Goal: Navigation & Orientation: Find specific page/section

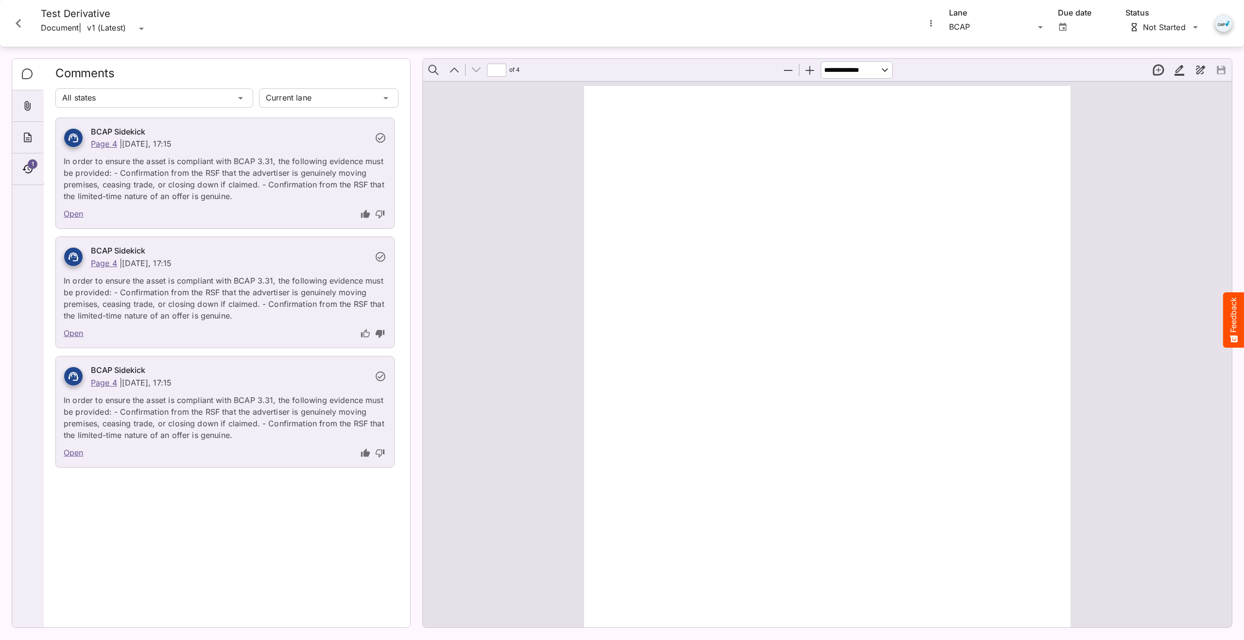
scroll to position [1916, 0]
type input "*"
click at [13, 6] on div "Test Derivative Document | v1 (Latest) v1 (Latest) BCAP Lane Due date Not Start…" at bounding box center [622, 23] width 1244 height 47
click at [19, 25] on icon "Close card" at bounding box center [18, 23] width 17 height 17
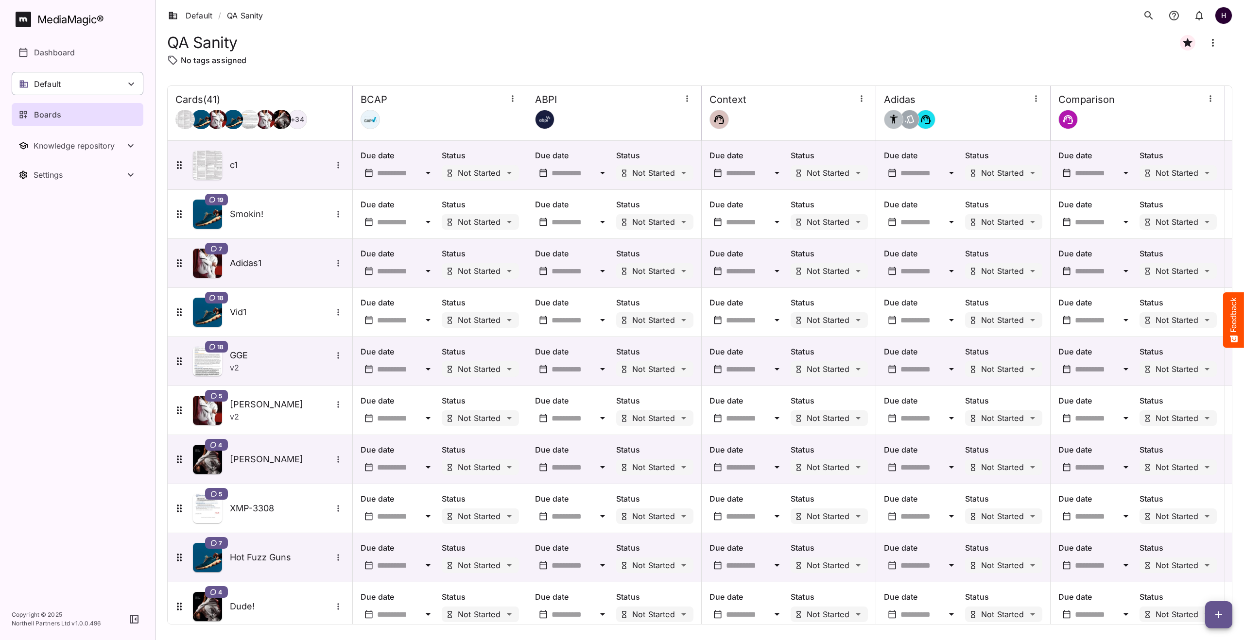
click at [56, 88] on p "Default" at bounding box center [47, 84] width 27 height 12
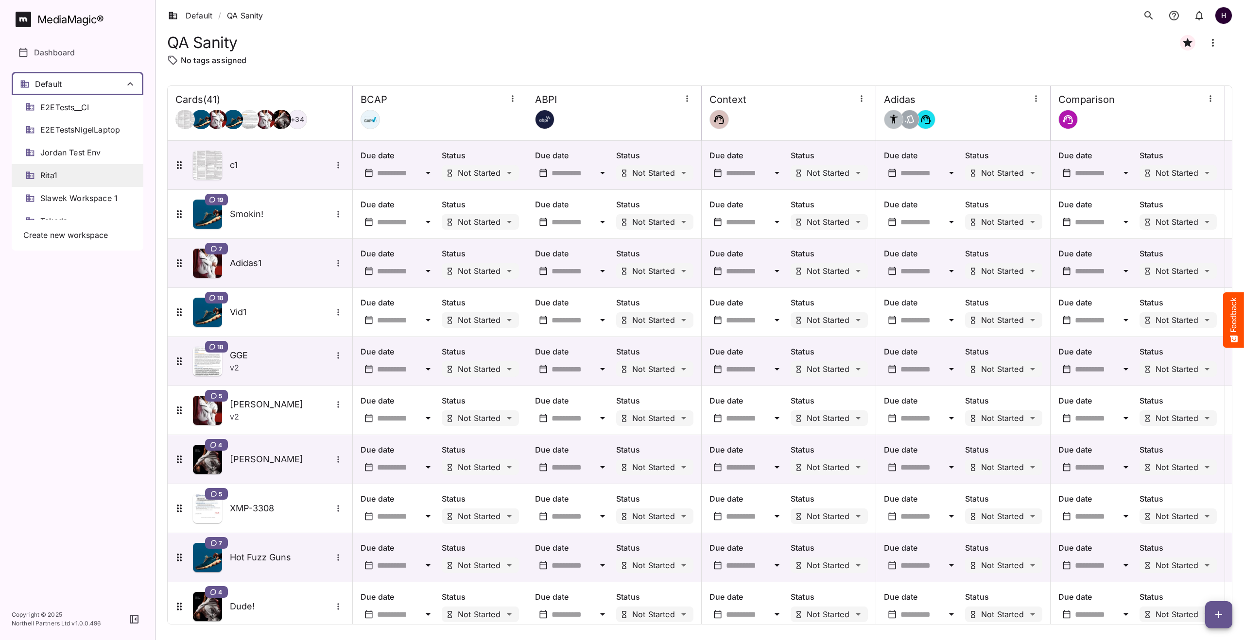
scroll to position [78, 0]
click at [68, 163] on span "Jordan Test Env" at bounding box center [70, 164] width 61 height 11
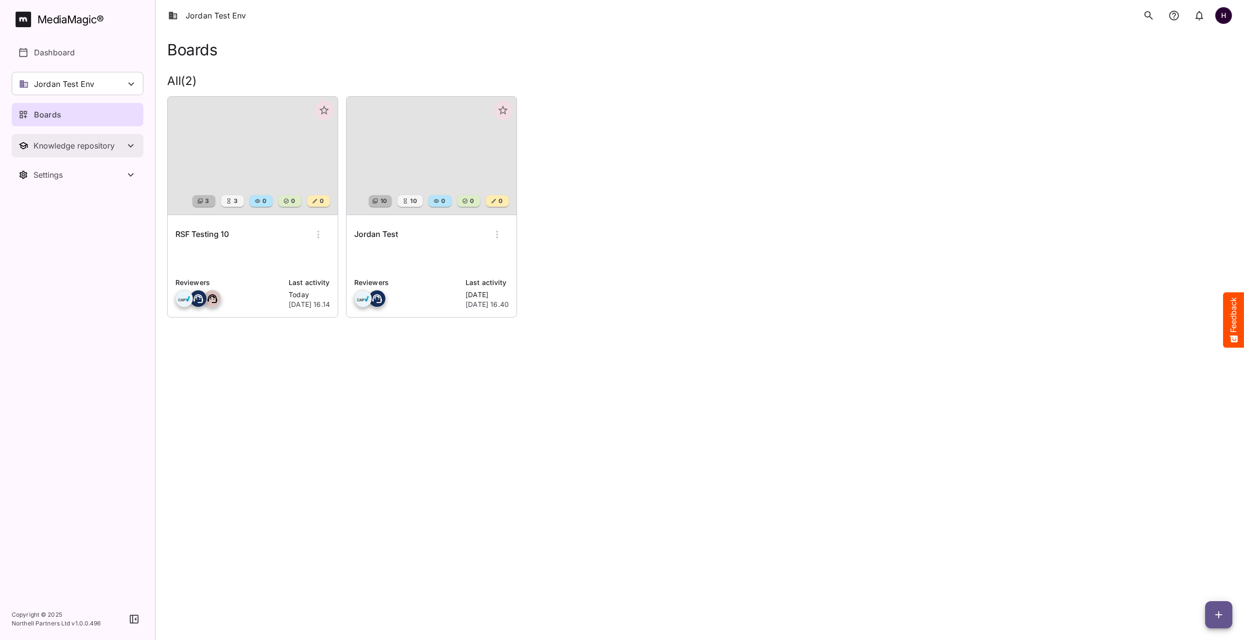
click at [86, 148] on div "Knowledge repository" at bounding box center [79, 146] width 91 height 10
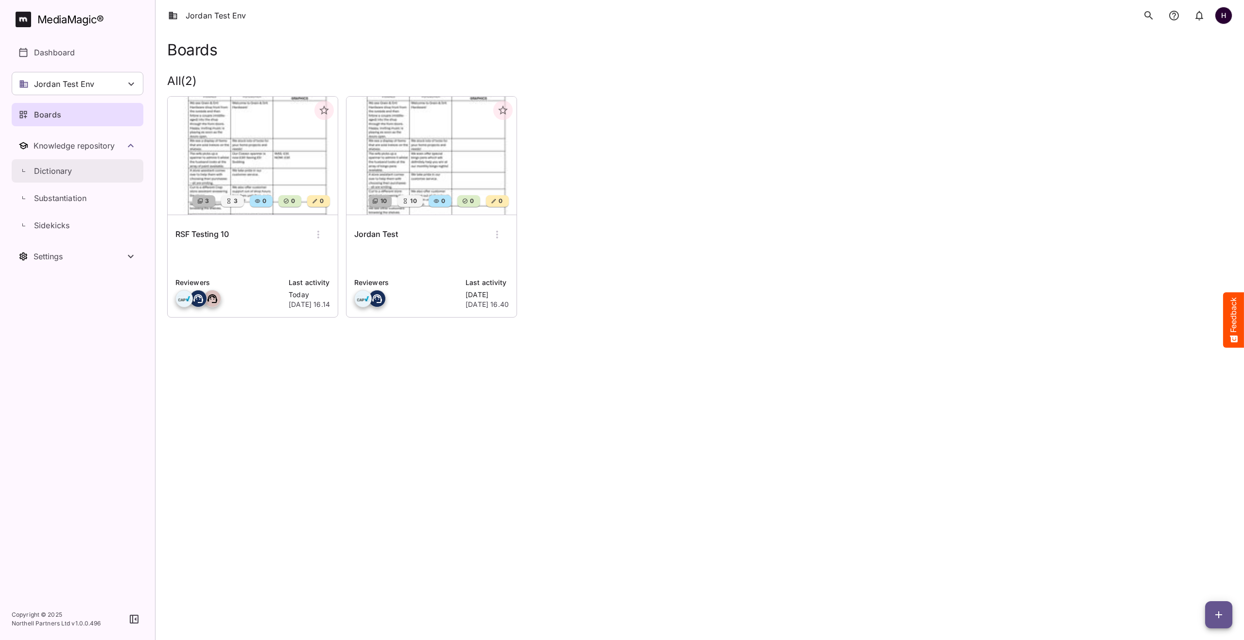
click at [73, 168] on div "Dictionary" at bounding box center [82, 171] width 121 height 12
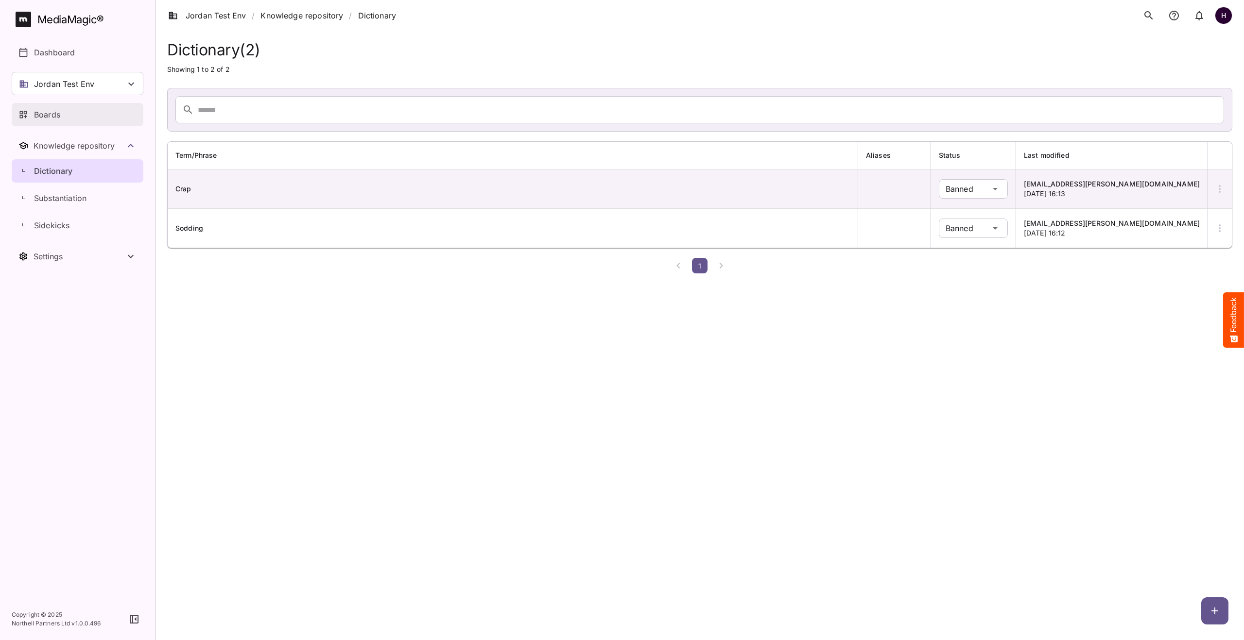
click at [64, 120] on div "Boards" at bounding box center [77, 115] width 119 height 12
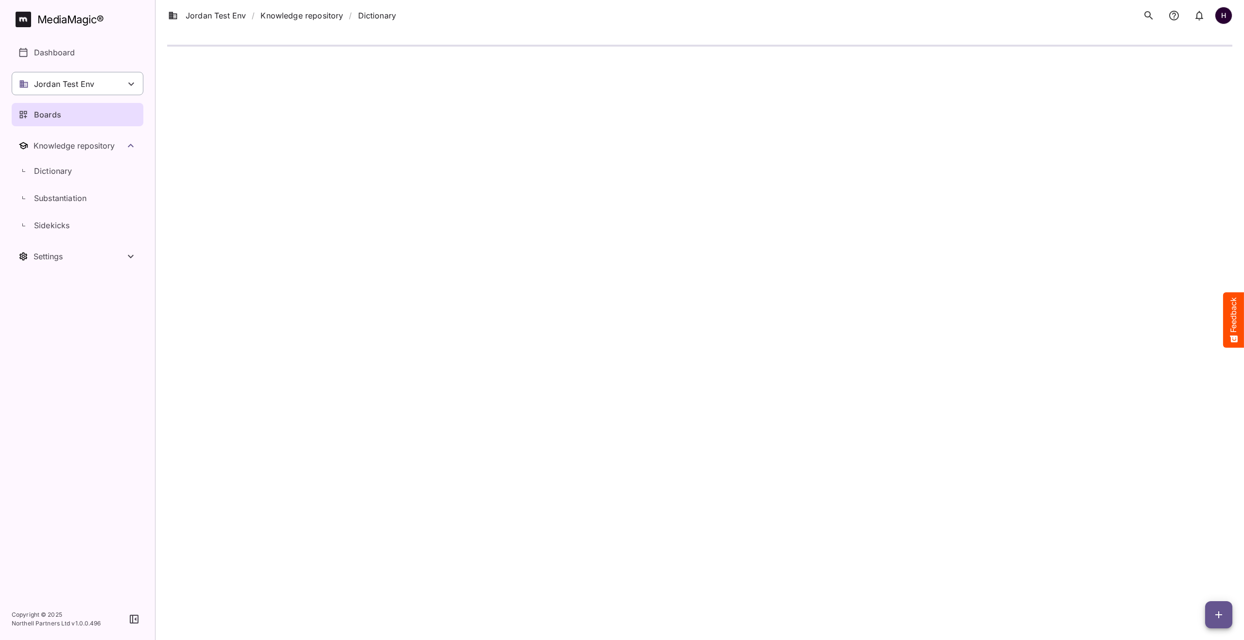
click at [43, 90] on div "Jordan Test Env" at bounding box center [78, 83] width 132 height 23
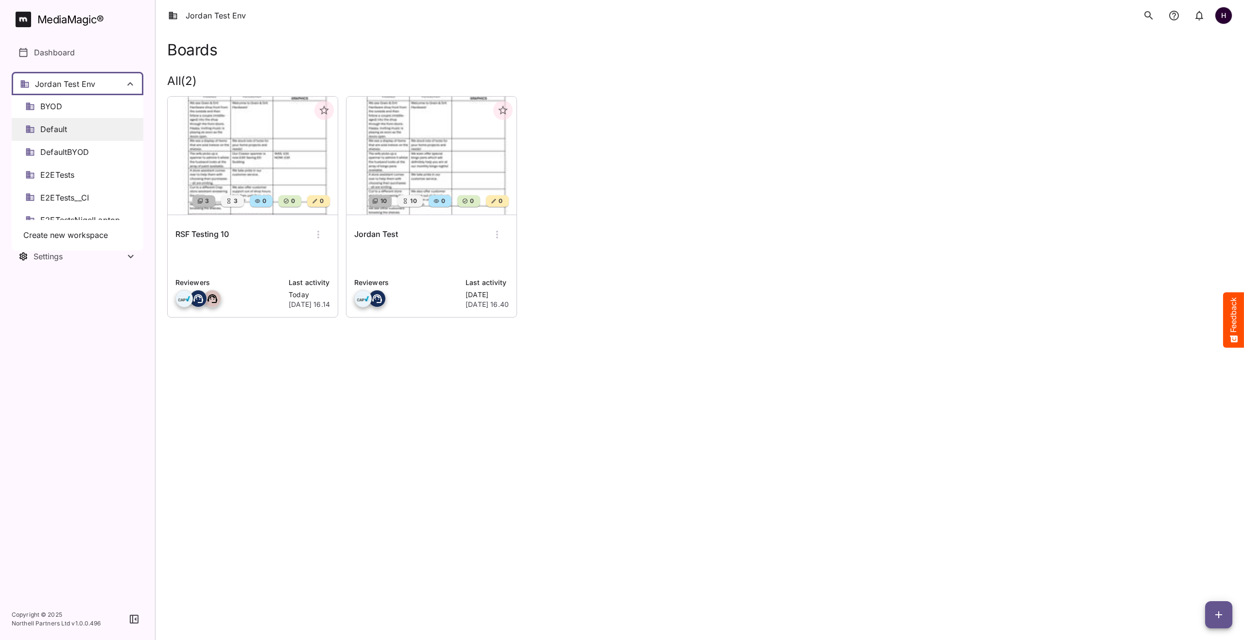
click at [69, 125] on div "Default" at bounding box center [78, 129] width 132 height 23
